Goal: Use online tool/utility: Utilize a website feature to perform a specific function

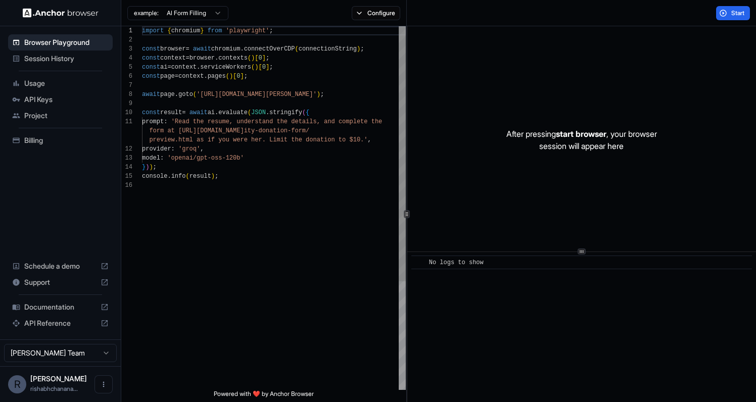
scroll to position [91, 0]
click at [49, 143] on span "Billing" at bounding box center [66, 140] width 84 height 10
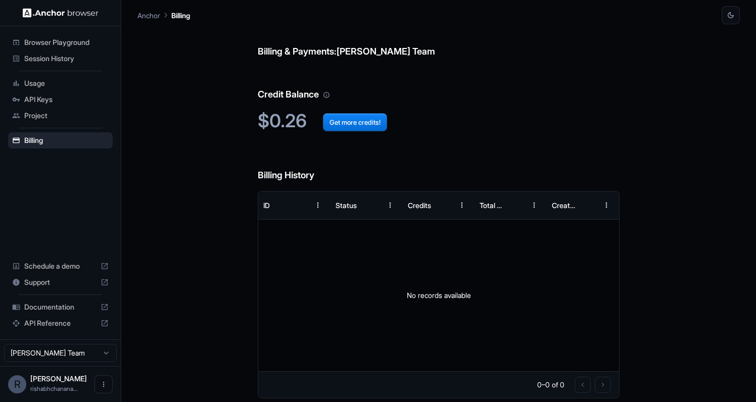
click at [63, 50] on div "Browser Playground" at bounding box center [60, 42] width 105 height 16
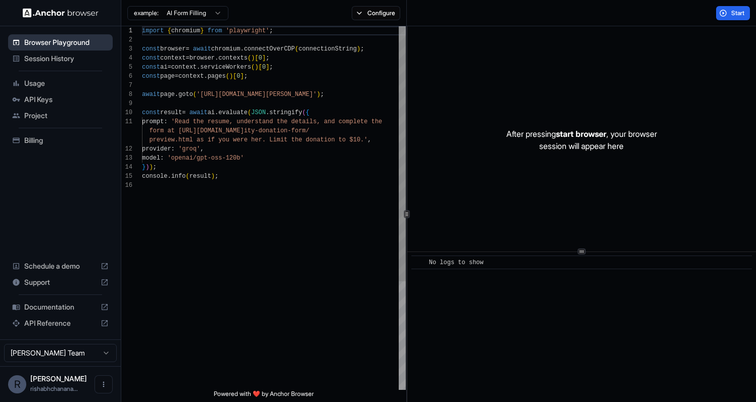
scroll to position [91, 0]
click at [59, 57] on span "Session History" at bounding box center [66, 59] width 84 height 10
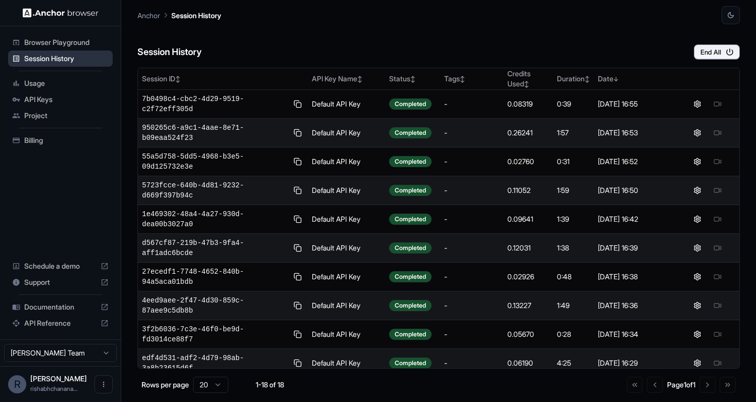
click at [41, 54] on span "Session History" at bounding box center [66, 59] width 84 height 10
click at [41, 48] on div "Browser Playground" at bounding box center [60, 42] width 105 height 16
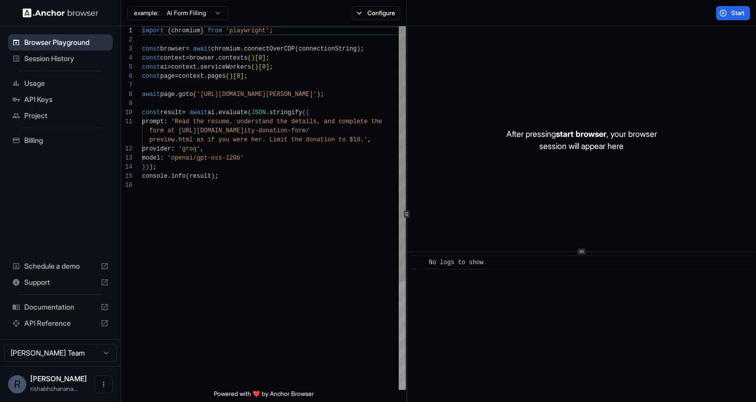
scroll to position [91, 0]
click at [523, 168] on div "After pressing start browser , your browser session will appear here" at bounding box center [581, 140] width 349 height 228
click at [733, 9] on span "Start" at bounding box center [739, 13] width 14 height 8
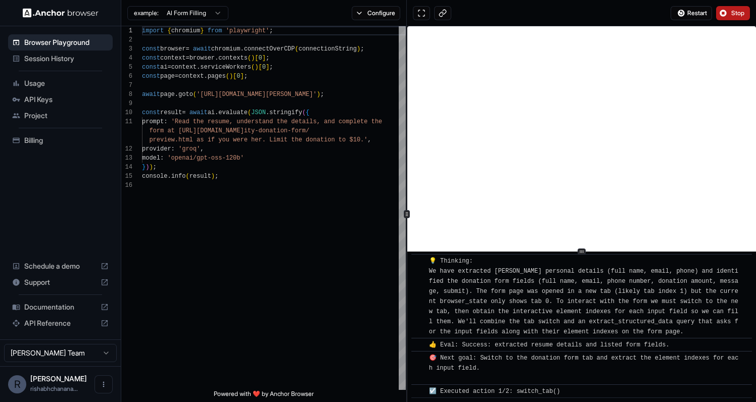
scroll to position [479, 0]
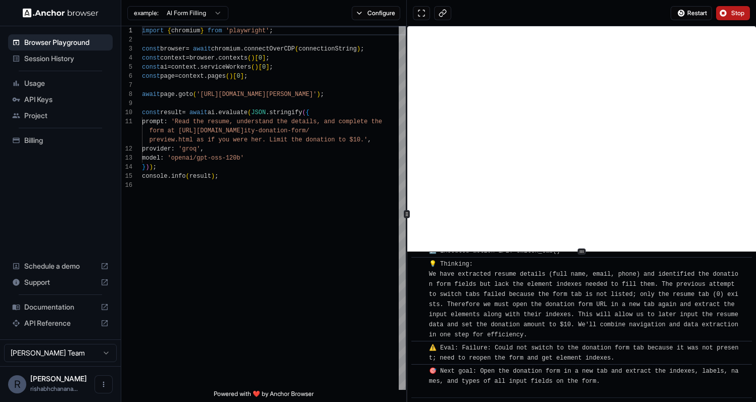
click at [719, 11] on button "Stop" at bounding box center [733, 13] width 34 height 14
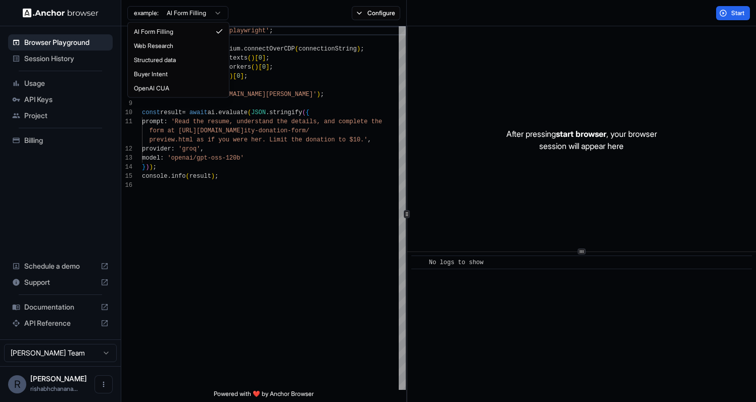
click at [173, 17] on html "Browser Playground Session History Usage API Keys Project Billing Schedule a de…" at bounding box center [378, 201] width 756 height 402
type textarea "**********"
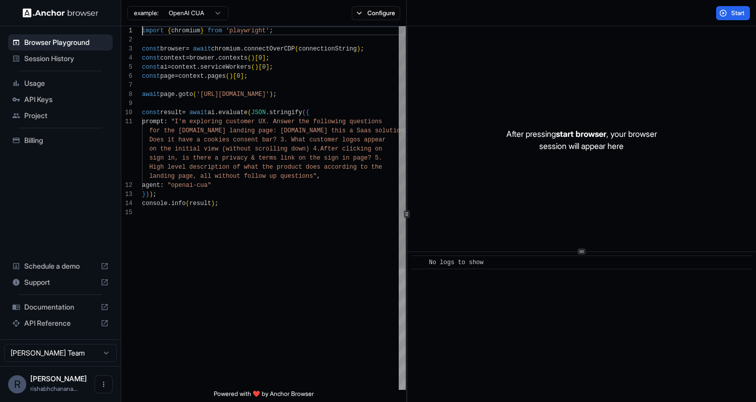
click at [245, 214] on div at bounding box center [274, 212] width 264 height 9
type textarea "**********"
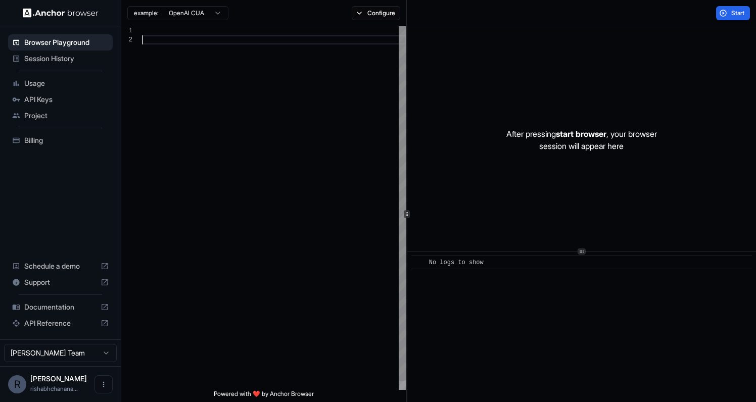
scroll to position [9, 0]
click at [728, 13] on button "Start" at bounding box center [733, 13] width 34 height 14
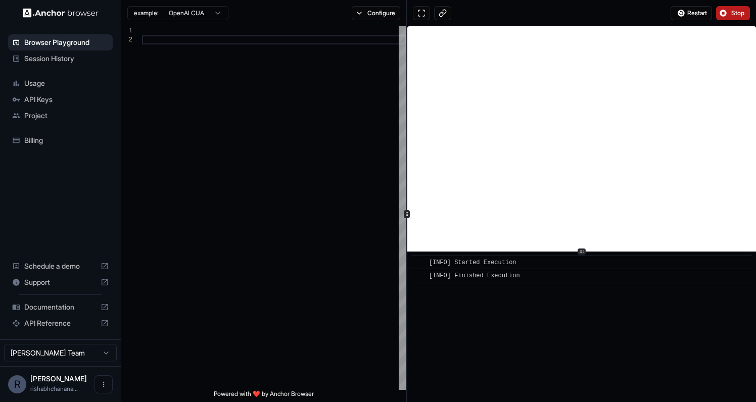
click at [727, 12] on button "Stop" at bounding box center [733, 13] width 34 height 14
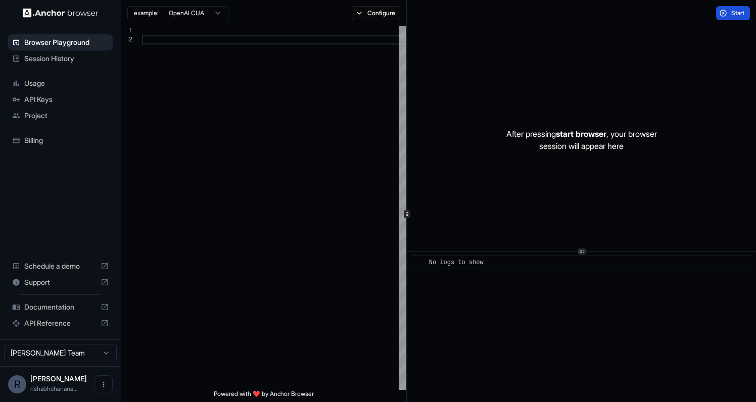
click at [742, 12] on span "Start" at bounding box center [739, 13] width 14 height 8
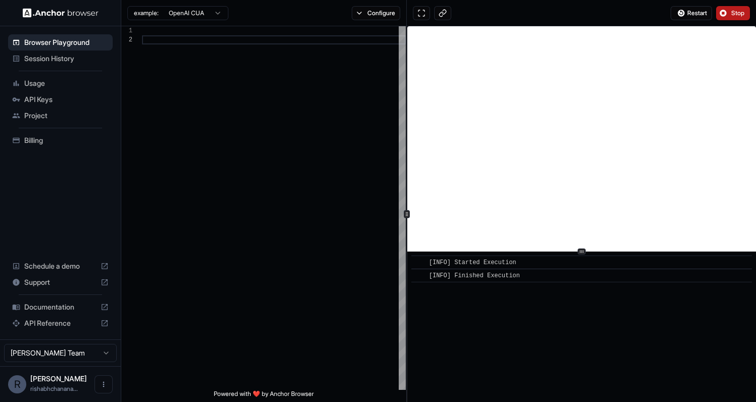
click at [734, 16] on span "Stop" at bounding box center [739, 13] width 14 height 8
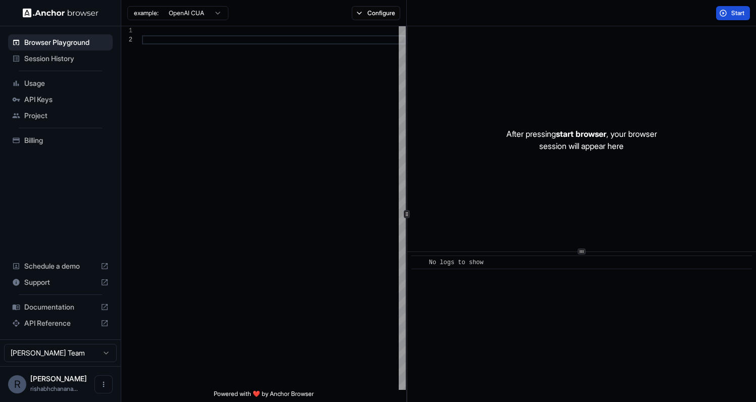
click at [734, 16] on span "Start" at bounding box center [739, 13] width 14 height 8
click at [725, 18] on button "Start" at bounding box center [733, 13] width 34 height 14
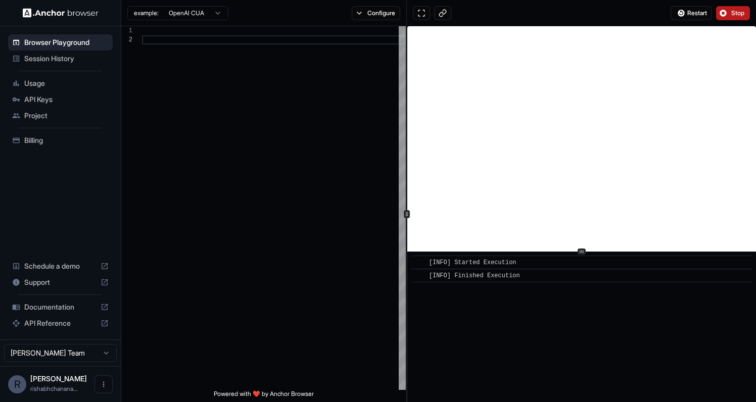
click at [734, 16] on span "Stop" at bounding box center [739, 13] width 14 height 8
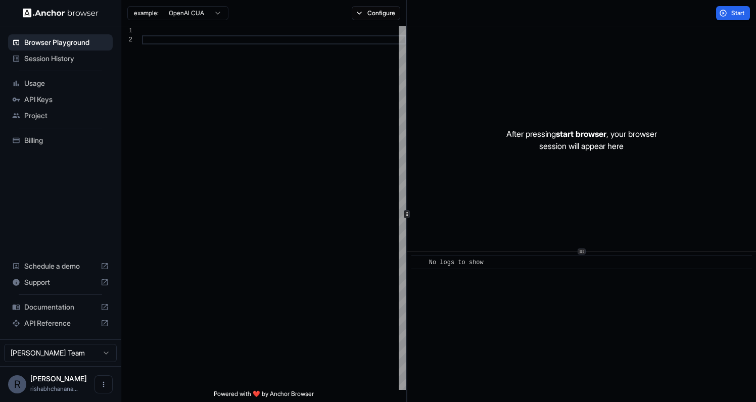
click at [82, 51] on div "Session History" at bounding box center [60, 59] width 105 height 16
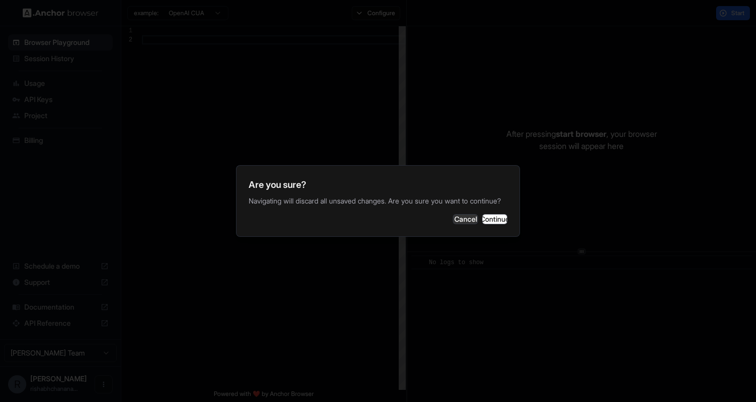
click at [494, 237] on div "Are you sure? Navigating will discard all unsaved changes. Are you sure you wan…" at bounding box center [378, 201] width 284 height 72
click at [494, 224] on button "Continue" at bounding box center [494, 219] width 25 height 10
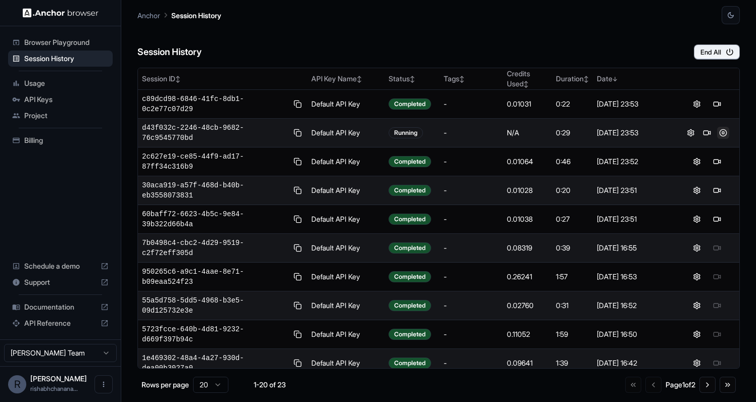
click at [722, 133] on button at bounding box center [723, 133] width 12 height 12
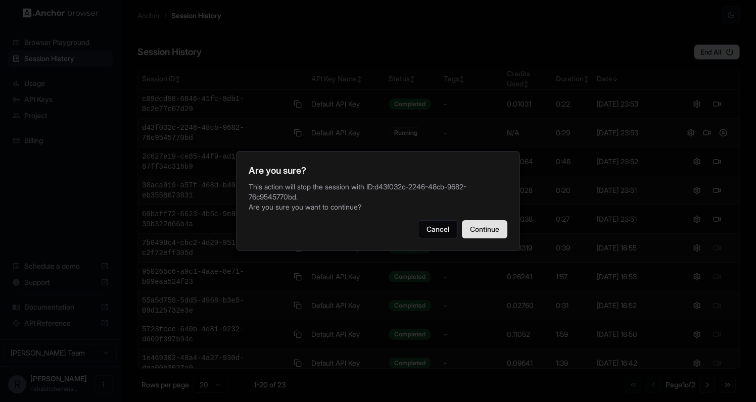
click at [490, 221] on button "Continue" at bounding box center [485, 229] width 46 height 18
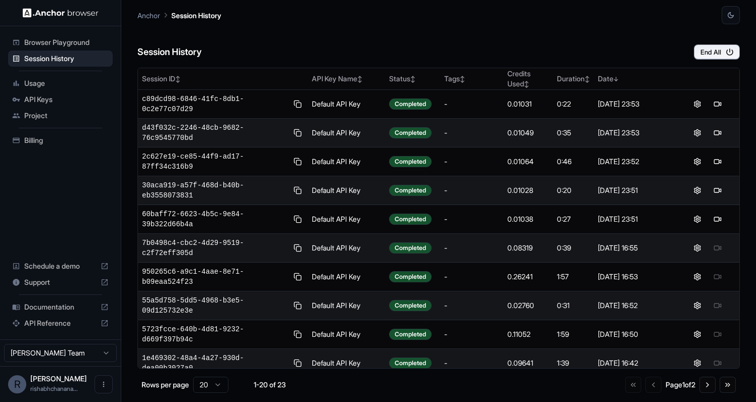
click at [75, 43] on span "Browser Playground" at bounding box center [66, 42] width 84 height 10
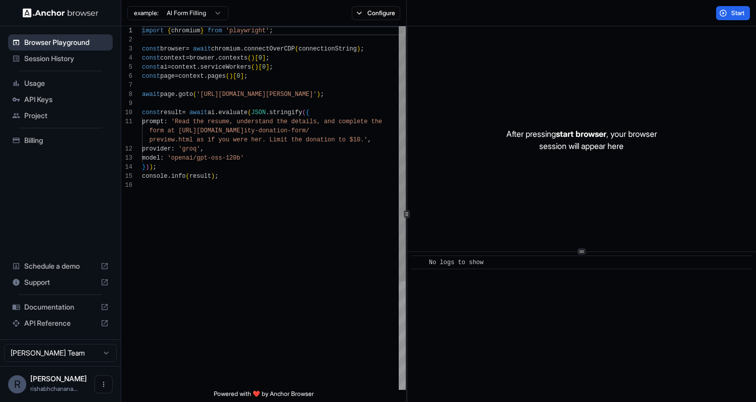
scroll to position [91, 0]
click at [279, 150] on div "provider : 'groq' ," at bounding box center [274, 149] width 264 height 9
type textarea "**********"
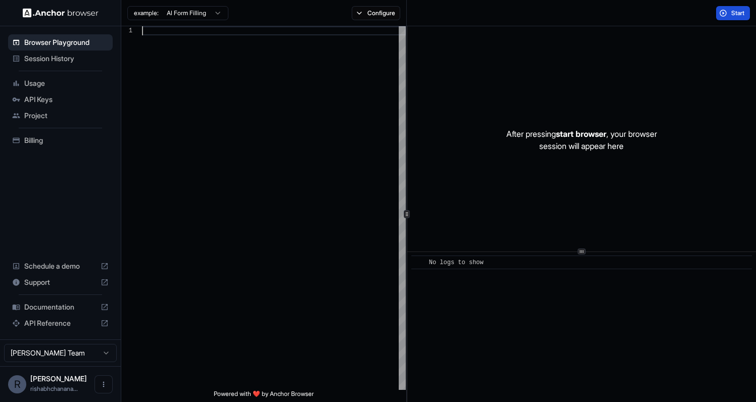
click at [729, 10] on button "Start" at bounding box center [733, 13] width 34 height 14
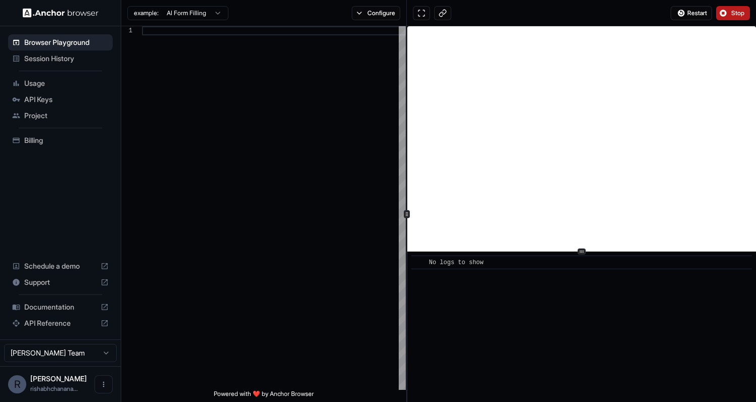
click at [735, 12] on span "Stop" at bounding box center [739, 13] width 14 height 8
